Goal: Information Seeking & Learning: Learn about a topic

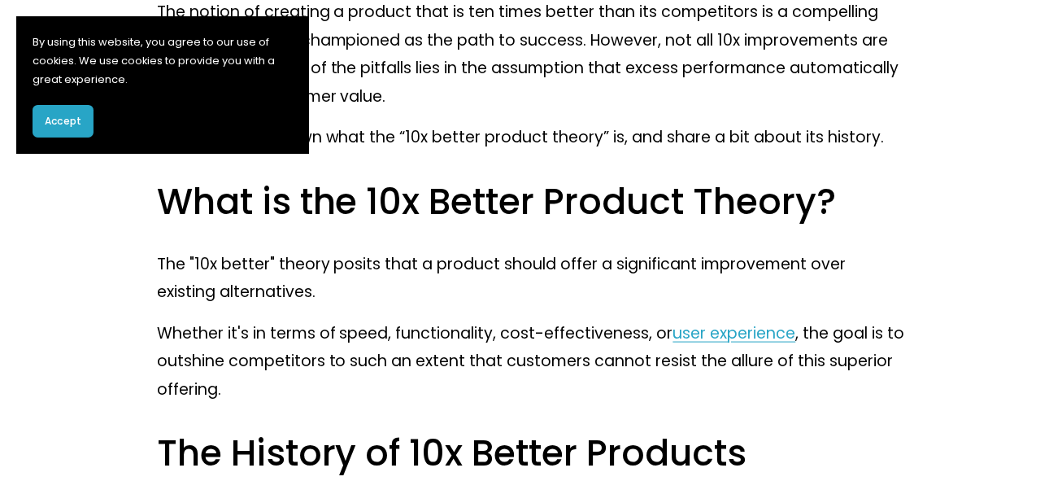
scroll to position [797, 0]
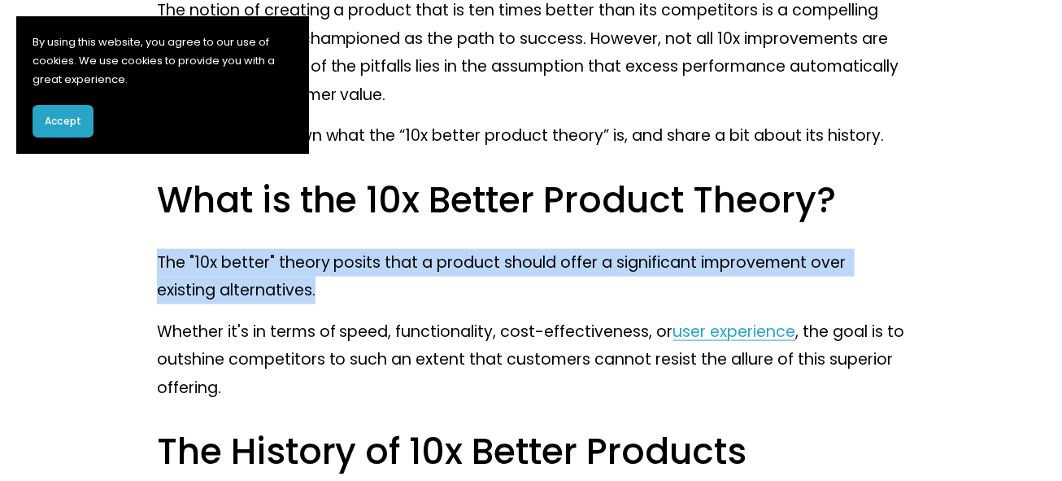
drag, startPoint x: 259, startPoint y: 295, endPoint x: 150, endPoint y: 246, distance: 119.7
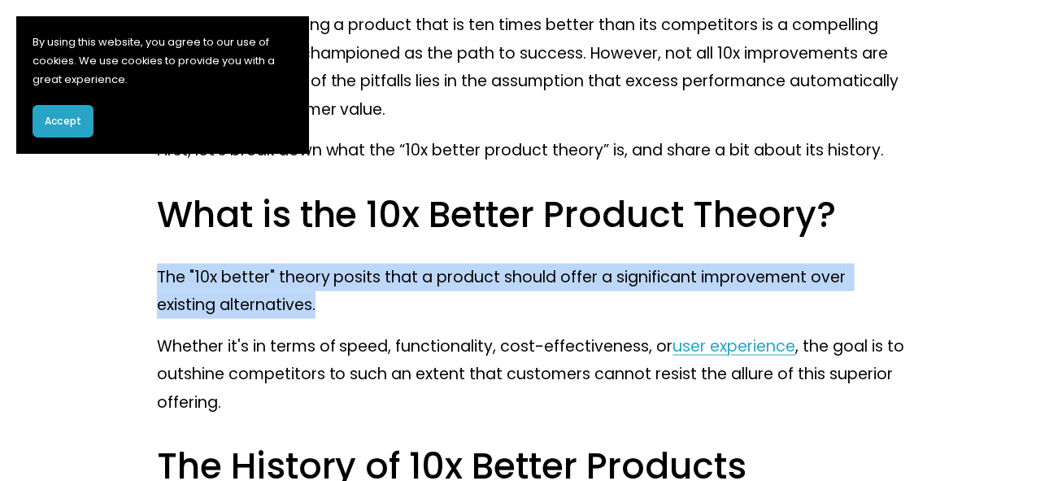
scroll to position [781, 0]
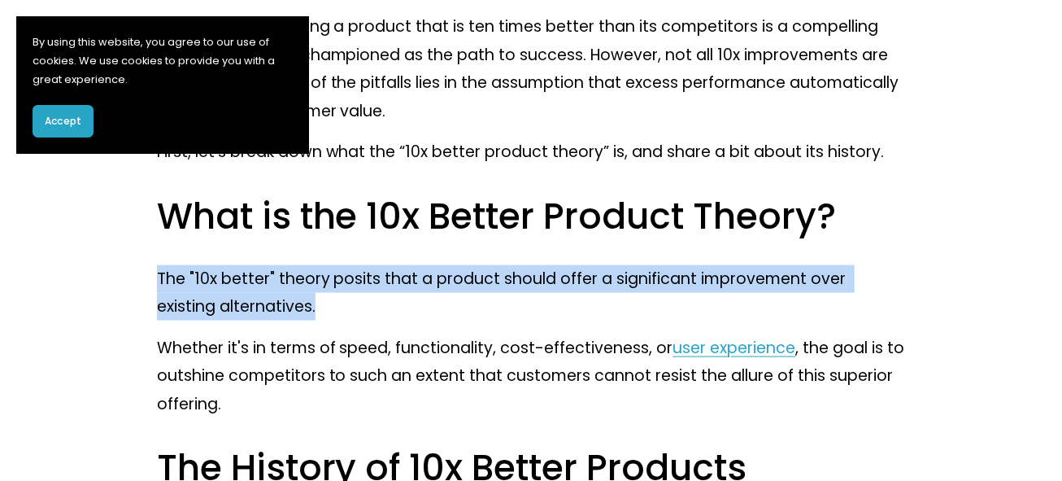
copy p "The "10x better" theory posits that a product should offer a significant improv…"
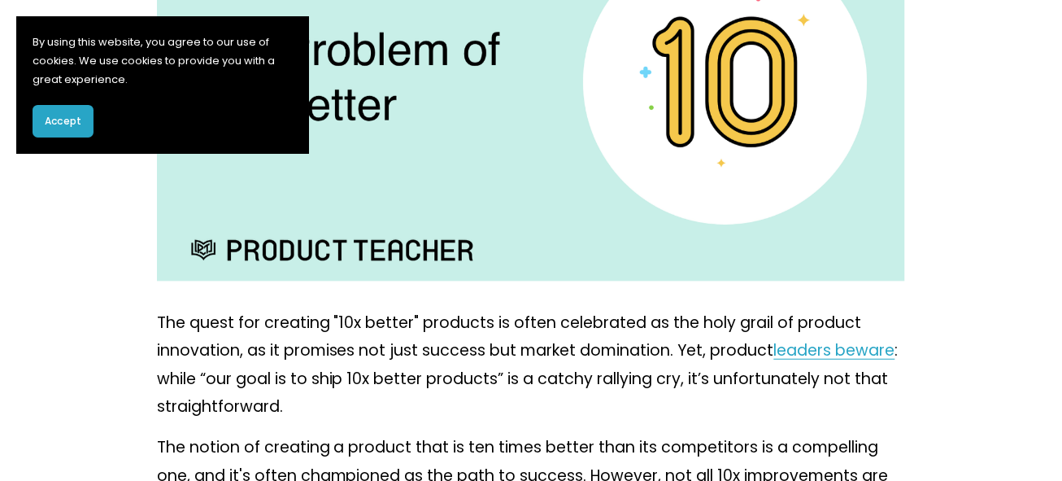
scroll to position [459, 0]
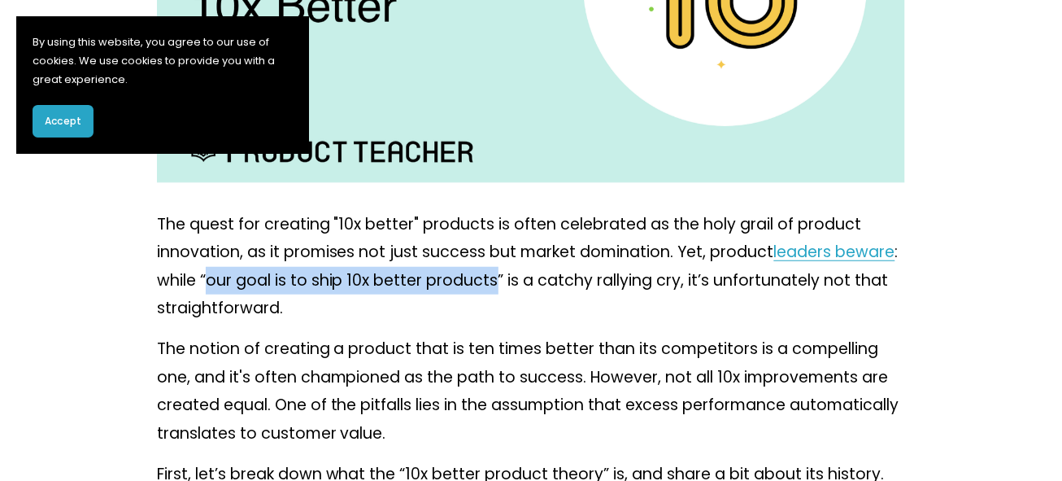
drag, startPoint x: 208, startPoint y: 280, endPoint x: 495, endPoint y: 274, distance: 287.1
click at [495, 274] on p "The quest for creating "10x better" products is often celebrated as the holy gr…" at bounding box center [531, 267] width 749 height 112
copy p "our goal is to ship 10x better products"
